Goal: Information Seeking & Learning: Learn about a topic

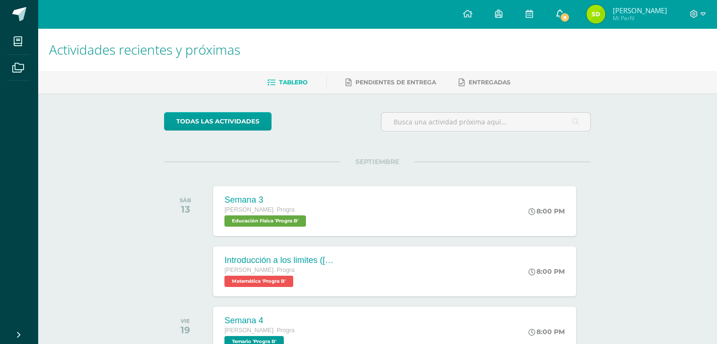
click at [569, 17] on span "8" at bounding box center [564, 17] width 10 height 10
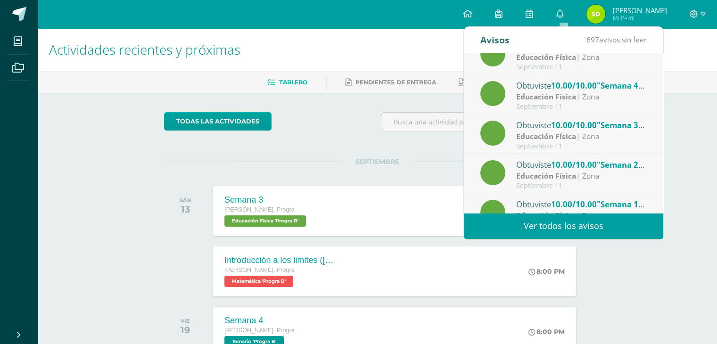
scroll to position [156, 0]
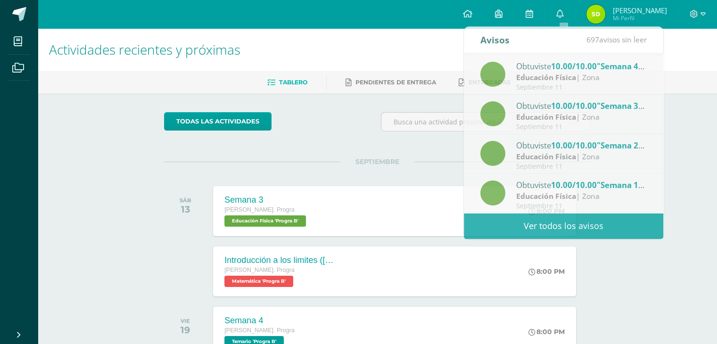
click at [76, 278] on div "Actividades recientes y próximas Tablero Pendientes de entrega Entregadas todas…" at bounding box center [377, 312] width 679 height 569
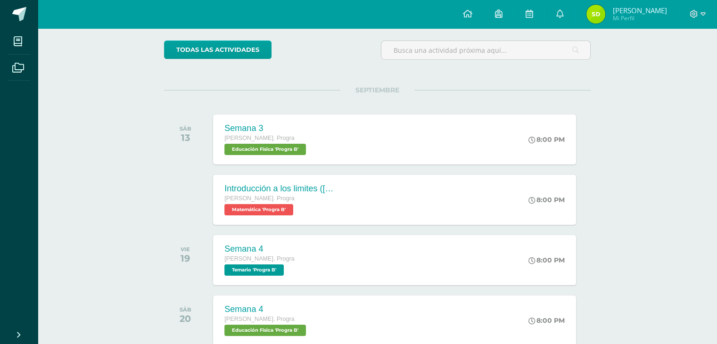
scroll to position [74, 0]
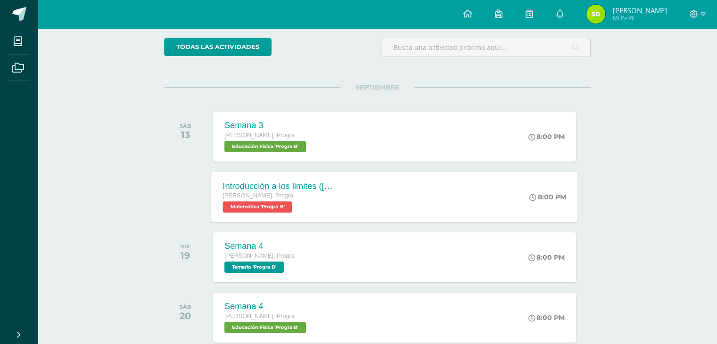
click at [287, 200] on div "[PERSON_NAME]. Progra" at bounding box center [280, 196] width 114 height 10
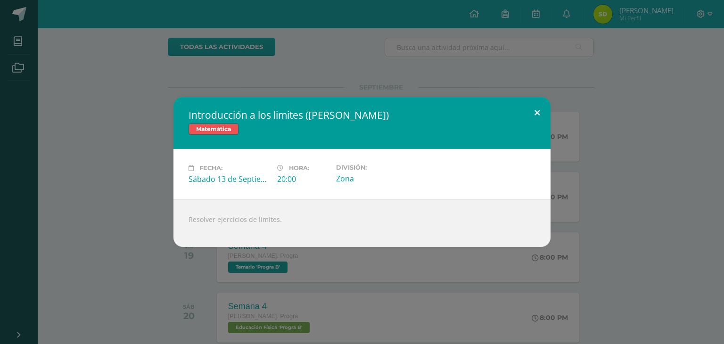
click at [538, 112] on button at bounding box center [537, 113] width 27 height 32
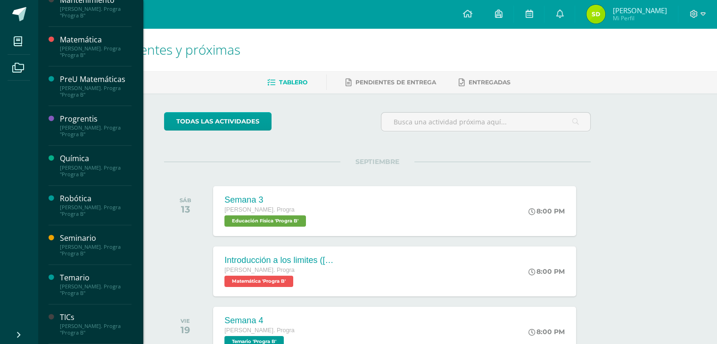
scroll to position [350, 0]
drag, startPoint x: 102, startPoint y: 72, endPoint x: 104, endPoint y: 79, distance: 7.3
click at [104, 79] on div "PreU Matemáticas [PERSON_NAME]. Progra "Progra B"" at bounding box center [90, 86] width 83 height 40
click at [104, 79] on div "PreU Matemáticas" at bounding box center [96, 79] width 72 height 11
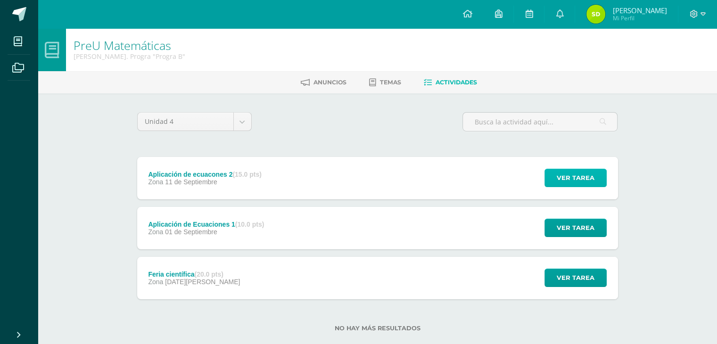
click at [571, 172] on span "Ver tarea" at bounding box center [576, 177] width 38 height 17
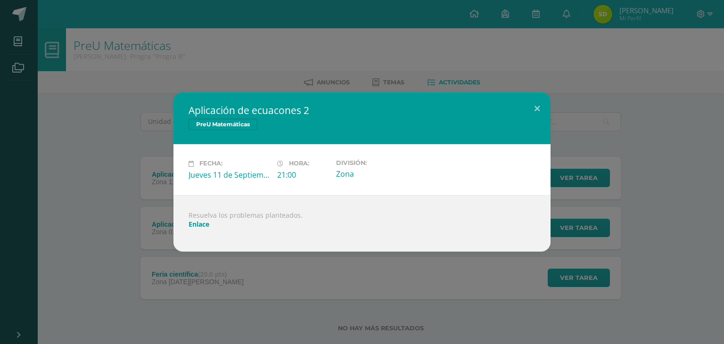
click at [196, 226] on link "Enlace" at bounding box center [199, 224] width 21 height 9
click at [546, 107] on button at bounding box center [537, 108] width 27 height 32
